Goal: Use online tool/utility: Utilize a website feature to perform a specific function

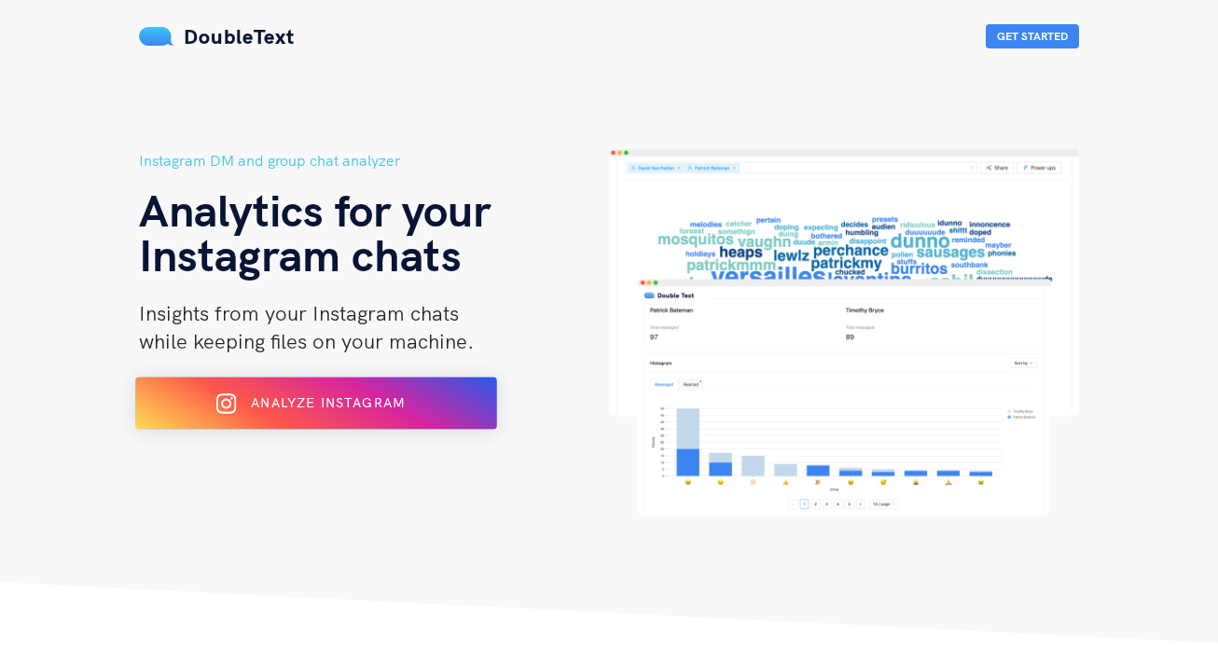
click at [302, 421] on button "Analyze Instagram" at bounding box center [316, 404] width 362 height 52
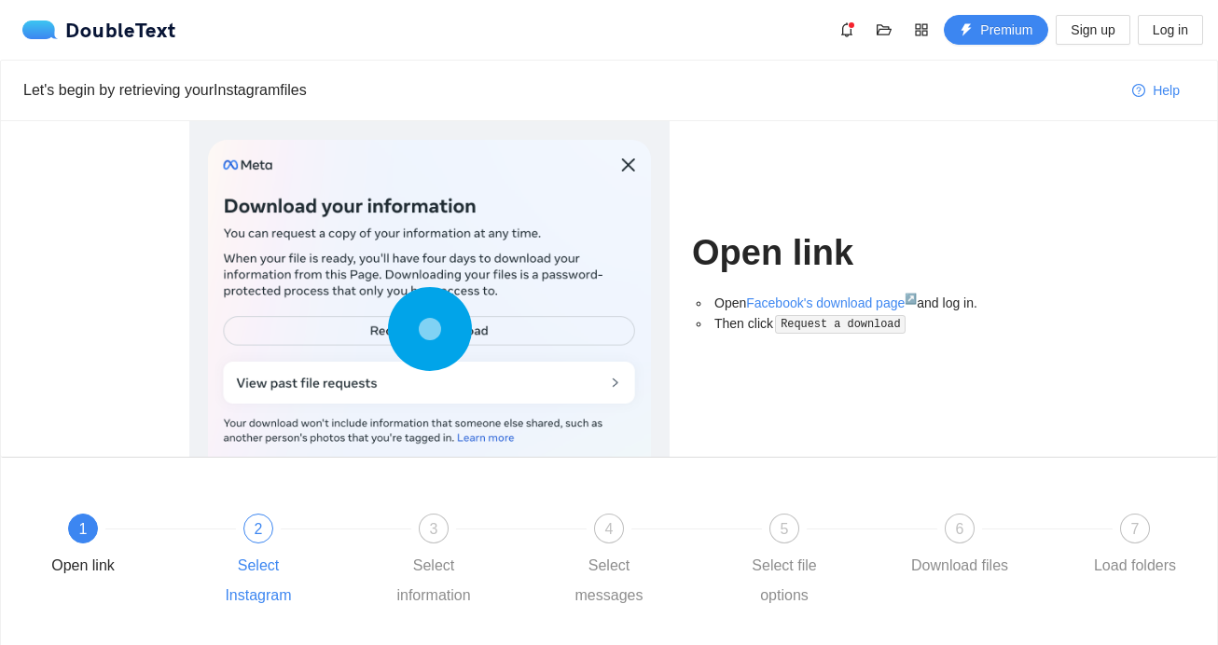
click at [261, 526] on span "2" at bounding box center [259, 529] width 8 height 16
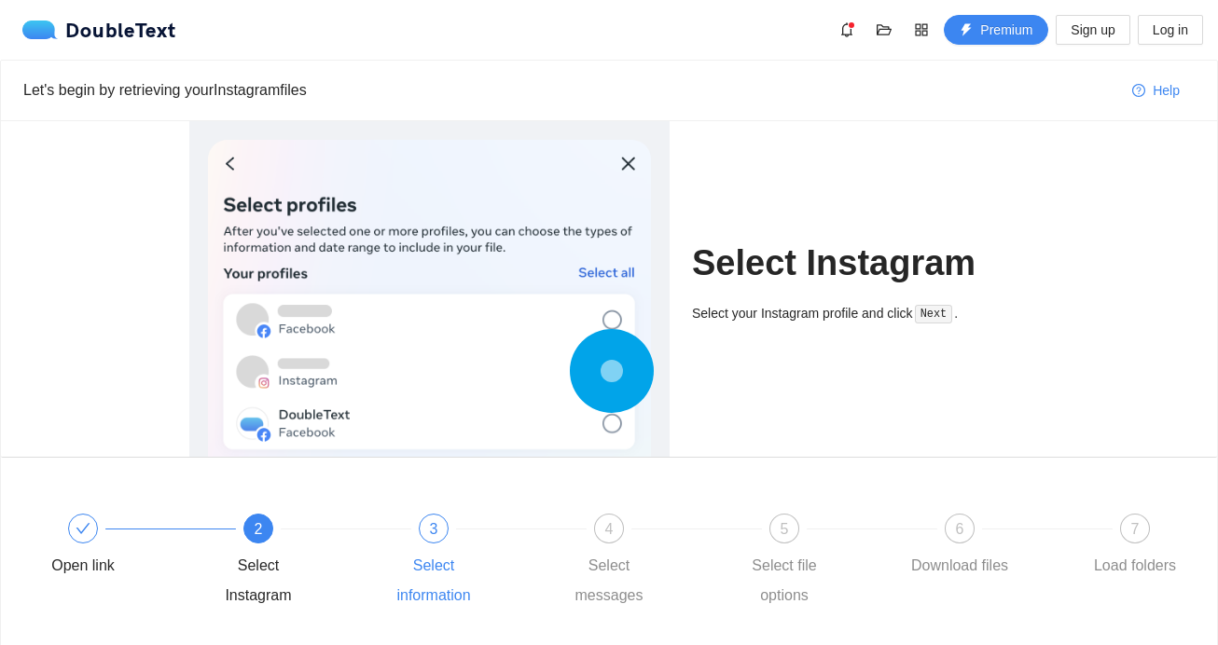
click at [429, 527] on div "3" at bounding box center [434, 529] width 30 height 30
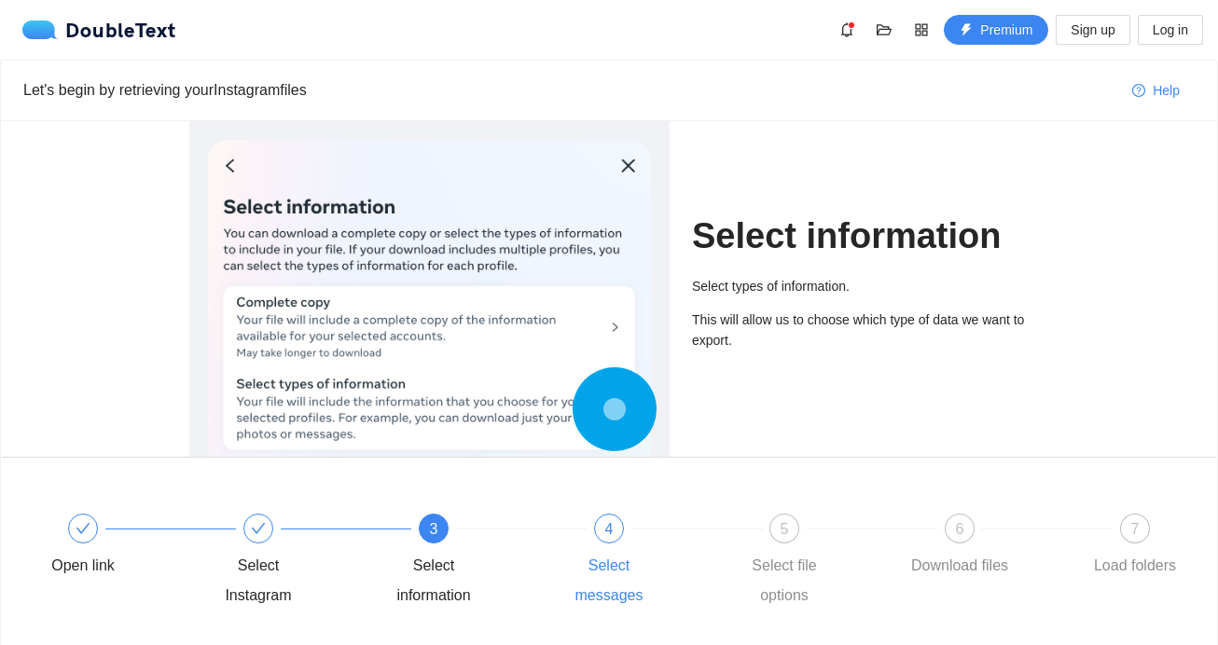
click at [624, 533] on div "4 Select messages" at bounding box center [642, 562] width 175 height 97
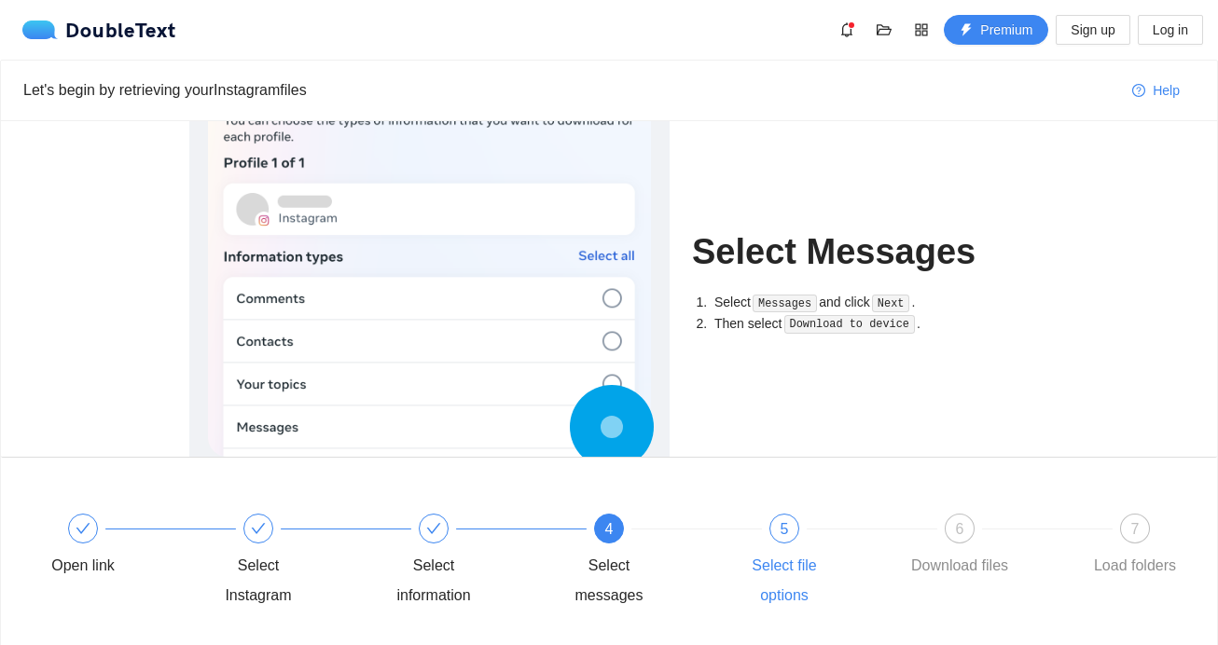
click at [769, 543] on div "5 Select file options" at bounding box center [817, 562] width 175 height 97
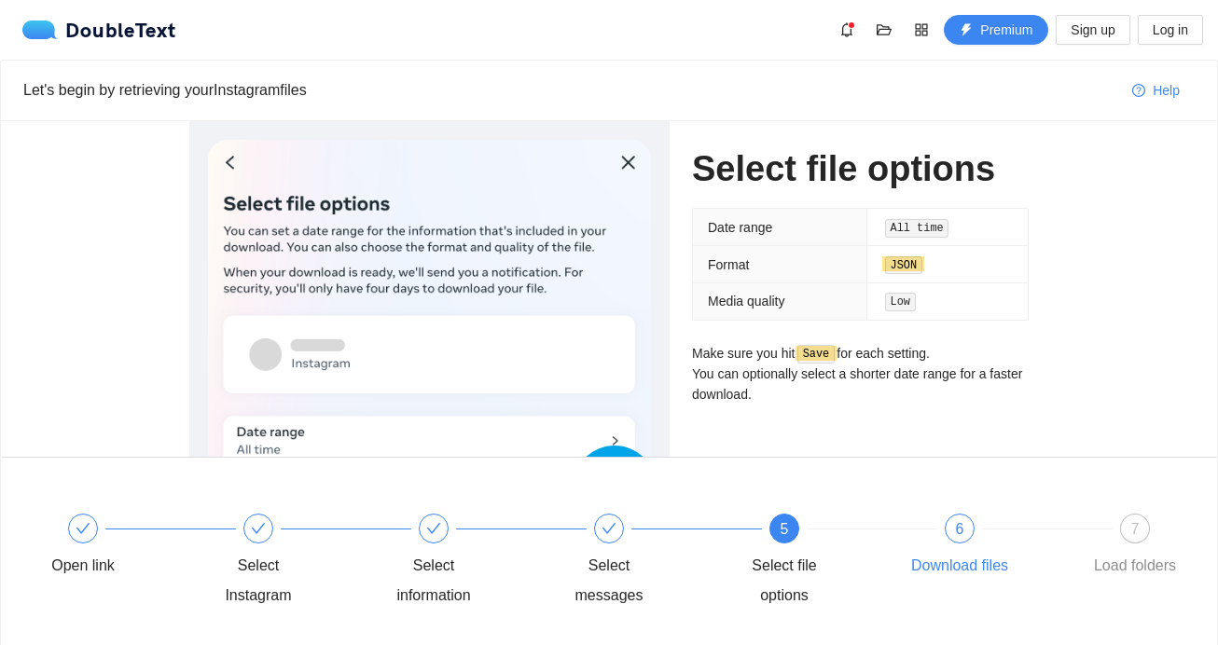
click at [945, 528] on div "6" at bounding box center [960, 529] width 30 height 30
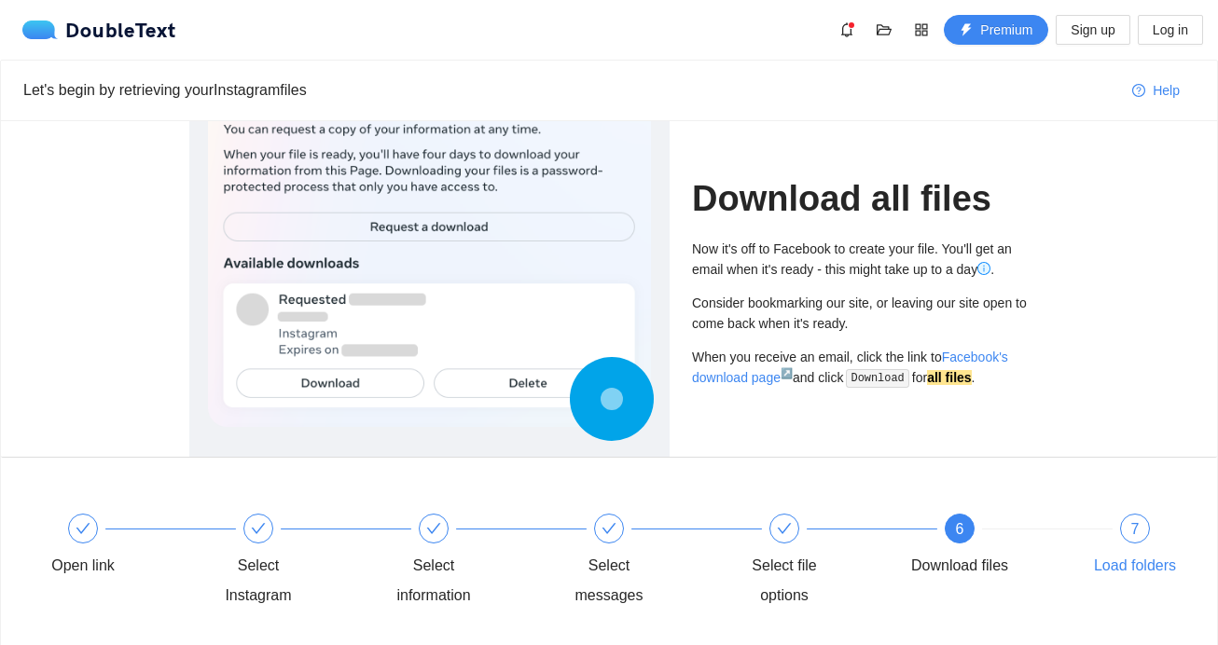
click at [1138, 534] on div "7" at bounding box center [1135, 529] width 30 height 30
